Goal: Task Accomplishment & Management: Manage account settings

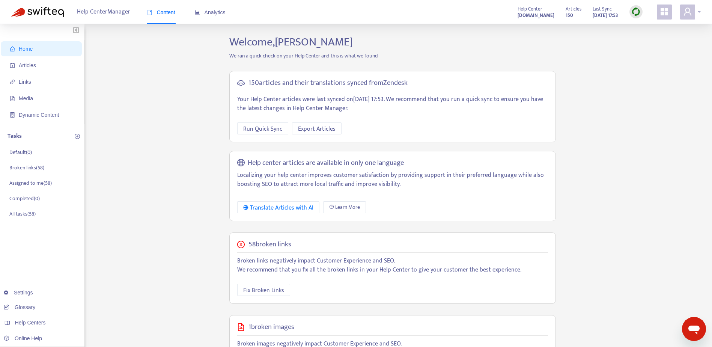
click at [689, 15] on icon "user" at bounding box center [687, 11] width 9 height 9
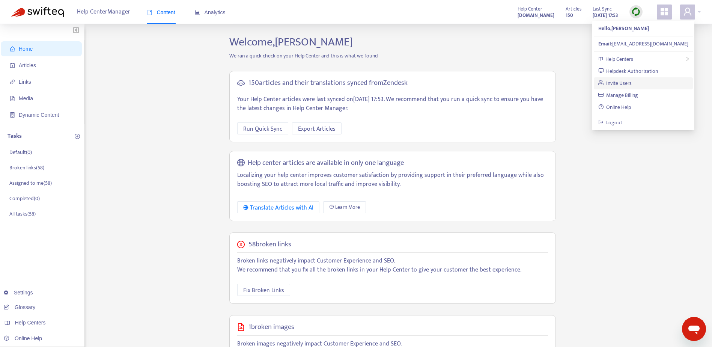
click at [631, 85] on link "Invite Users" at bounding box center [615, 83] width 34 height 9
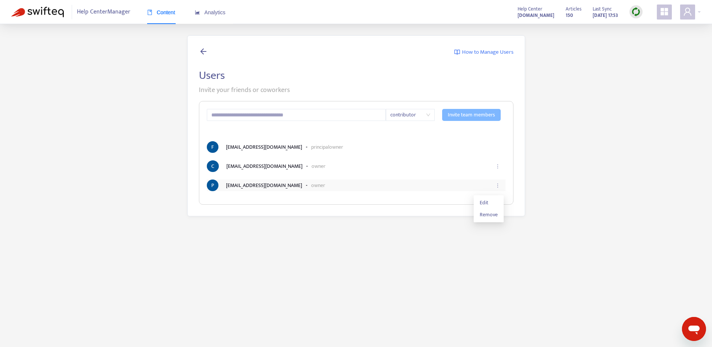
click at [500, 187] on icon "ellipsis" at bounding box center [497, 185] width 5 height 5
click at [483, 207] on li "Edit" at bounding box center [488, 203] width 27 height 12
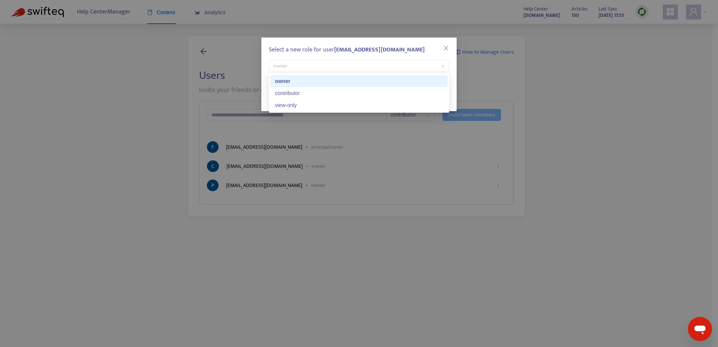
click at [443, 71] on span "owner" at bounding box center [358, 65] width 171 height 11
click at [385, 95] on div "contributor" at bounding box center [359, 93] width 168 height 8
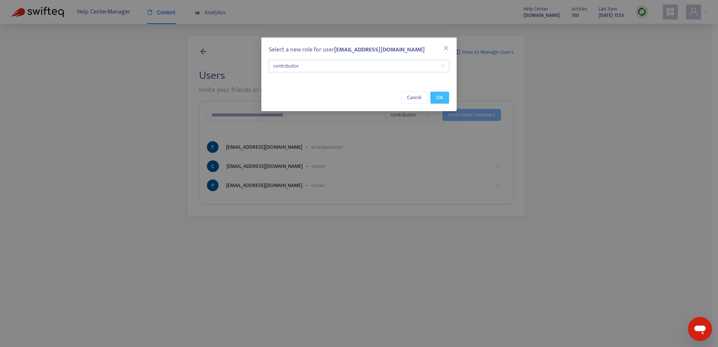
click at [435, 96] on button "OK" at bounding box center [439, 98] width 19 height 12
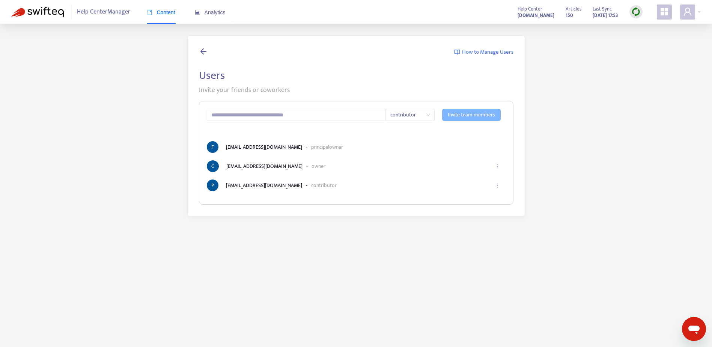
click at [702, 14] on div "Help Center Manager Content Analytics Help Center careersandenterprise.zendesk.…" at bounding box center [356, 12] width 712 height 24
click at [697, 12] on div at bounding box center [690, 12] width 21 height 15
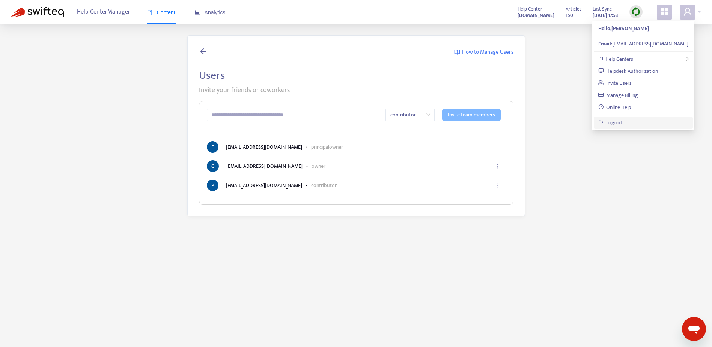
click at [608, 125] on link "Logout" at bounding box center [610, 122] width 24 height 9
